Goal: Information Seeking & Learning: Compare options

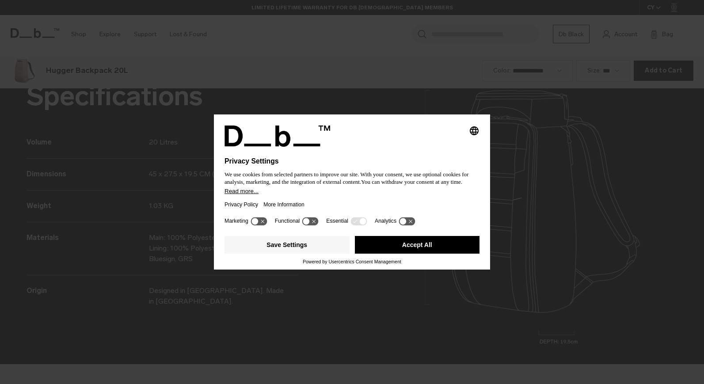
scroll to position [1152, 0]
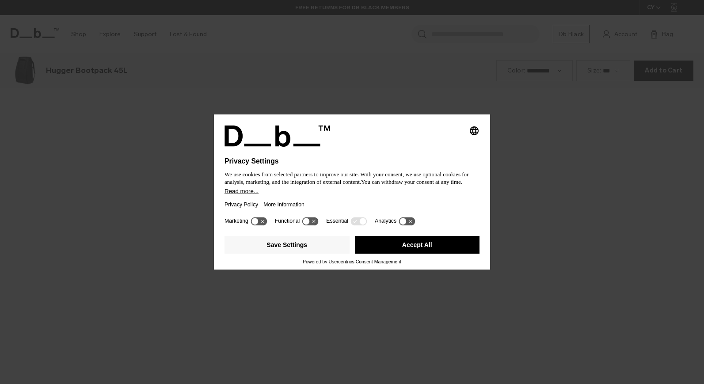
scroll to position [1152, 0]
